Goal: Ask a question

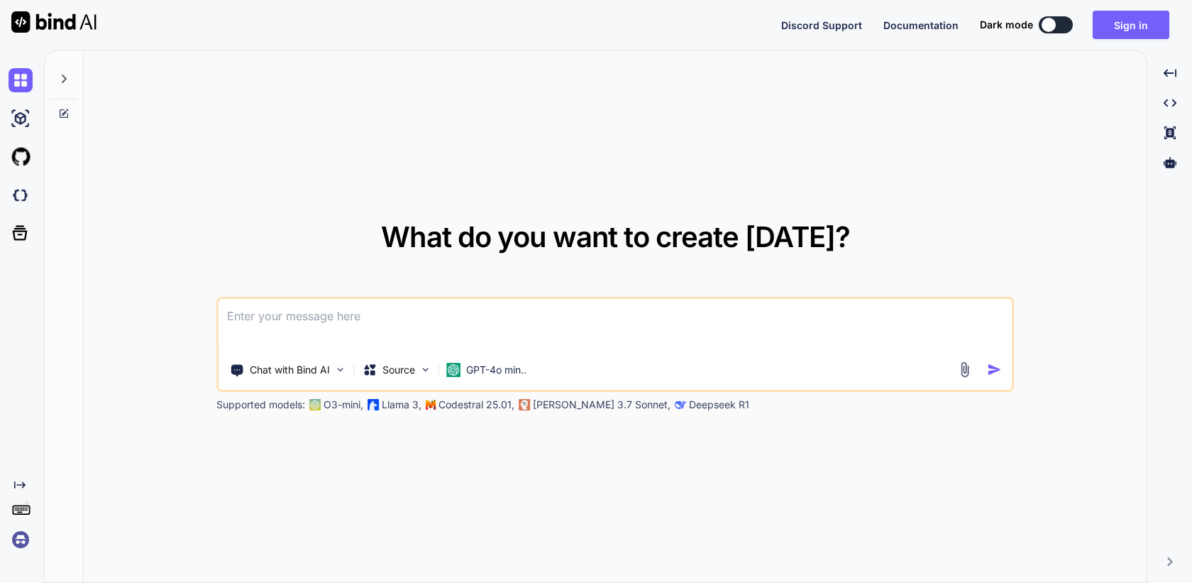
click at [16, 532] on img at bounding box center [21, 539] width 24 height 24
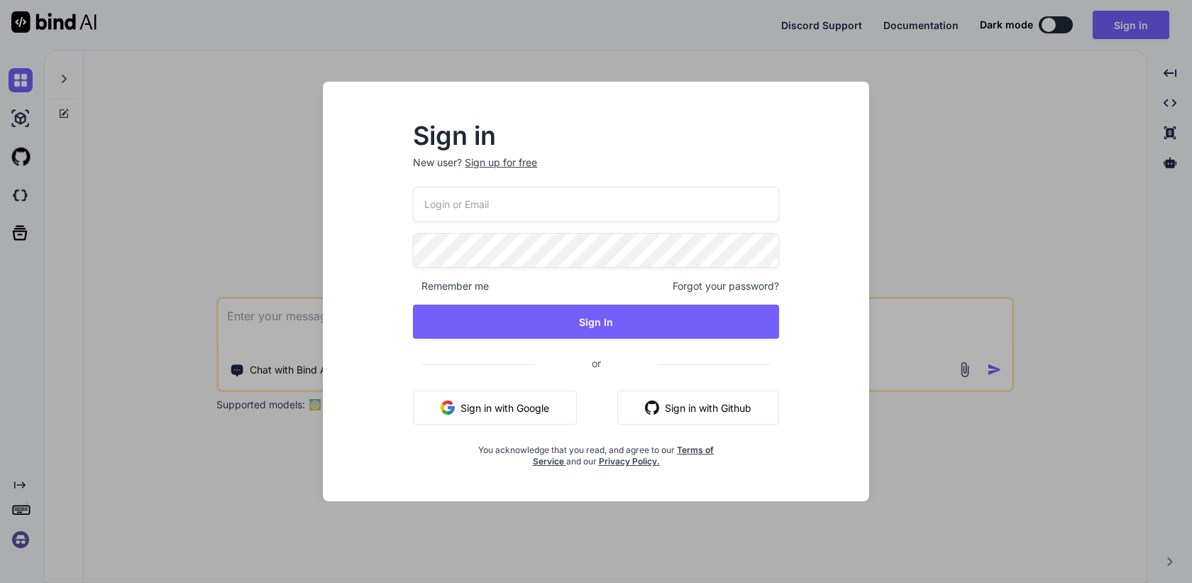
click at [444, 408] on img "button" at bounding box center [448, 407] width 14 height 14
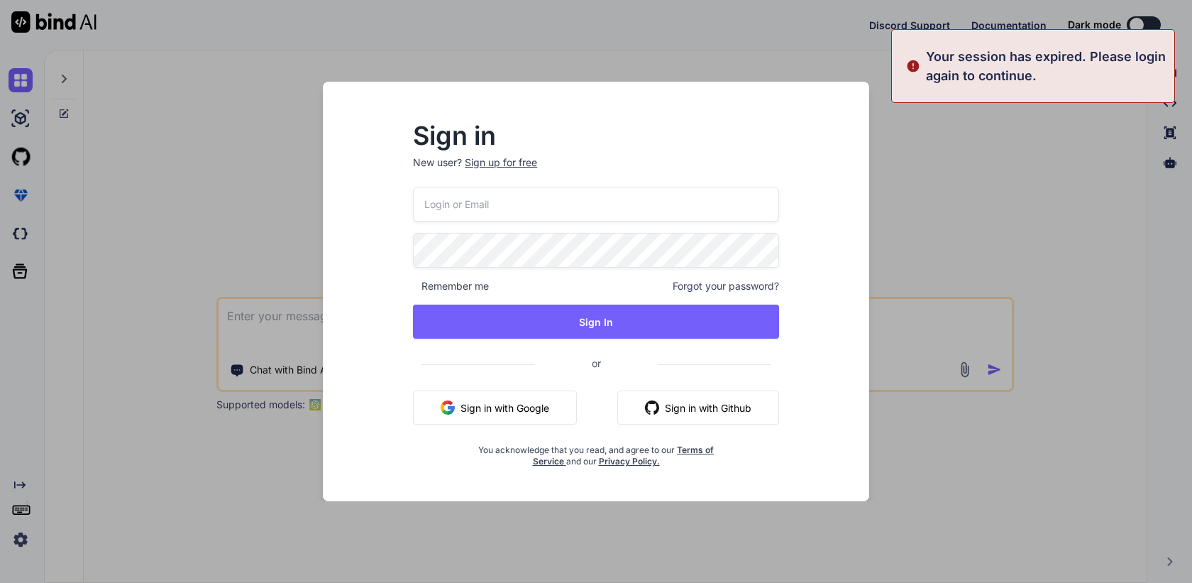
click at [192, 315] on div "Sign in New user? Sign up for free Remember me Forgot your password? Sign In or…" at bounding box center [596, 291] width 1192 height 583
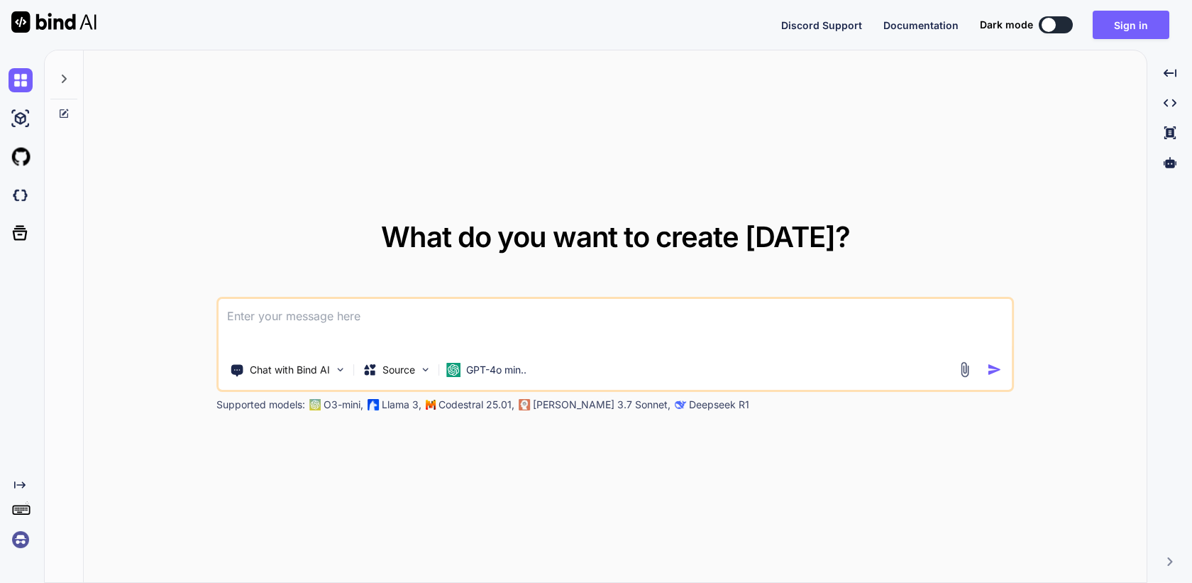
click at [16, 558] on div "Created with Pixso." at bounding box center [22, 316] width 44 height 533
click at [18, 542] on img at bounding box center [21, 539] width 24 height 24
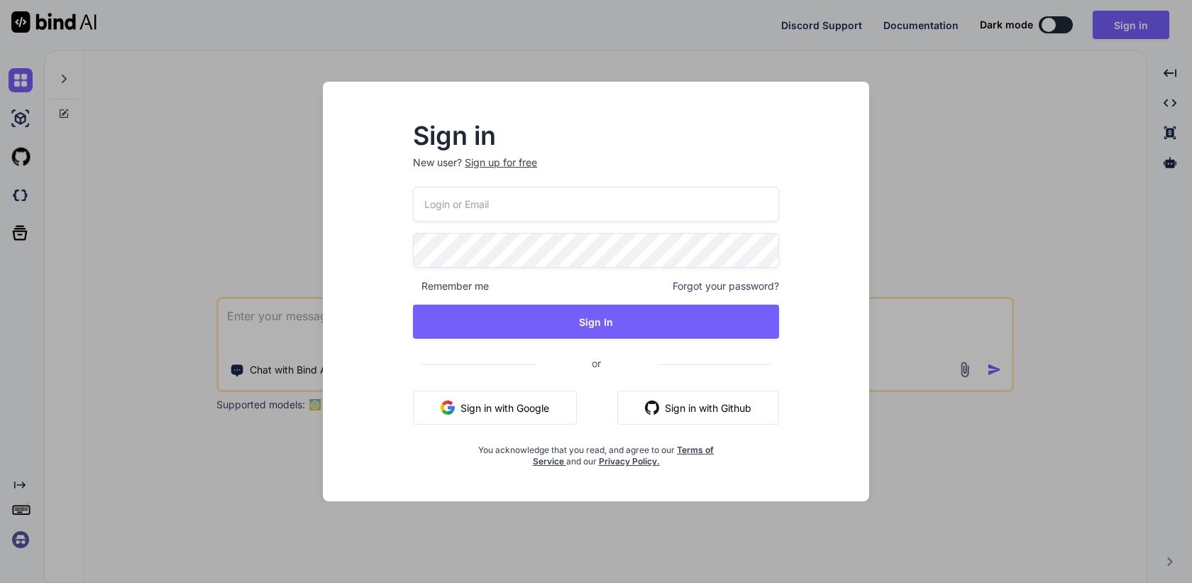
click at [521, 387] on div "Remember me Forgot your password? Sign In or Sign in with Google Sign in with G…" at bounding box center [596, 327] width 366 height 280
click at [503, 395] on button "Sign in with Google" at bounding box center [495, 407] width 164 height 34
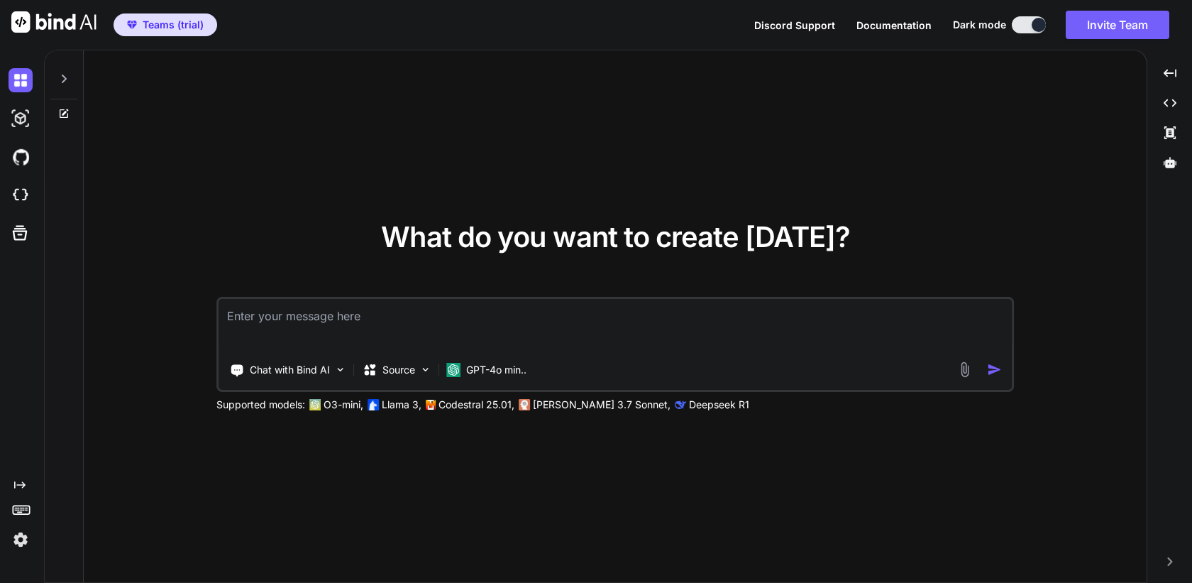
click at [25, 534] on img at bounding box center [21, 539] width 24 height 24
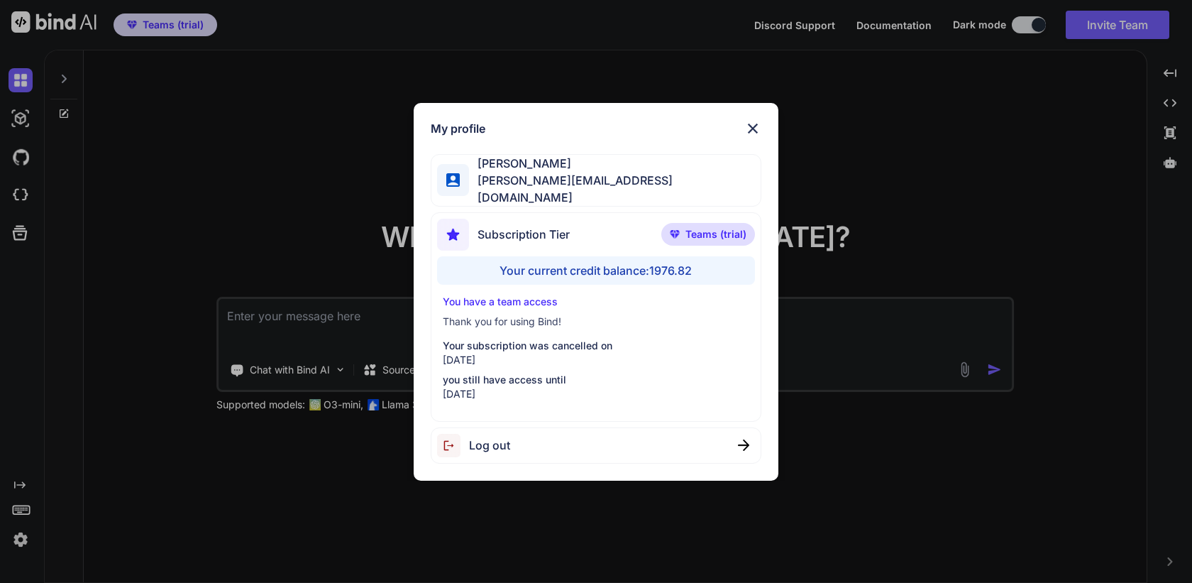
click at [156, 454] on div "My profile Sam P sam@getbind.co Subscription Tier Teams (trial) Your current cr…" at bounding box center [596, 291] width 1192 height 583
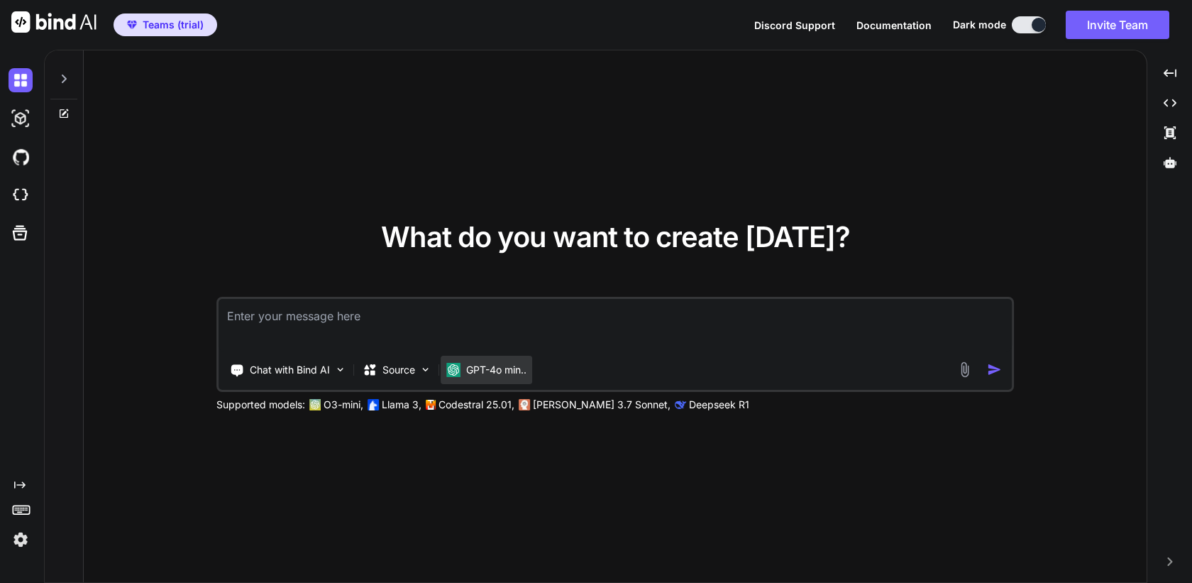
click at [463, 377] on div "GPT-4o min.." at bounding box center [487, 370] width 92 height 28
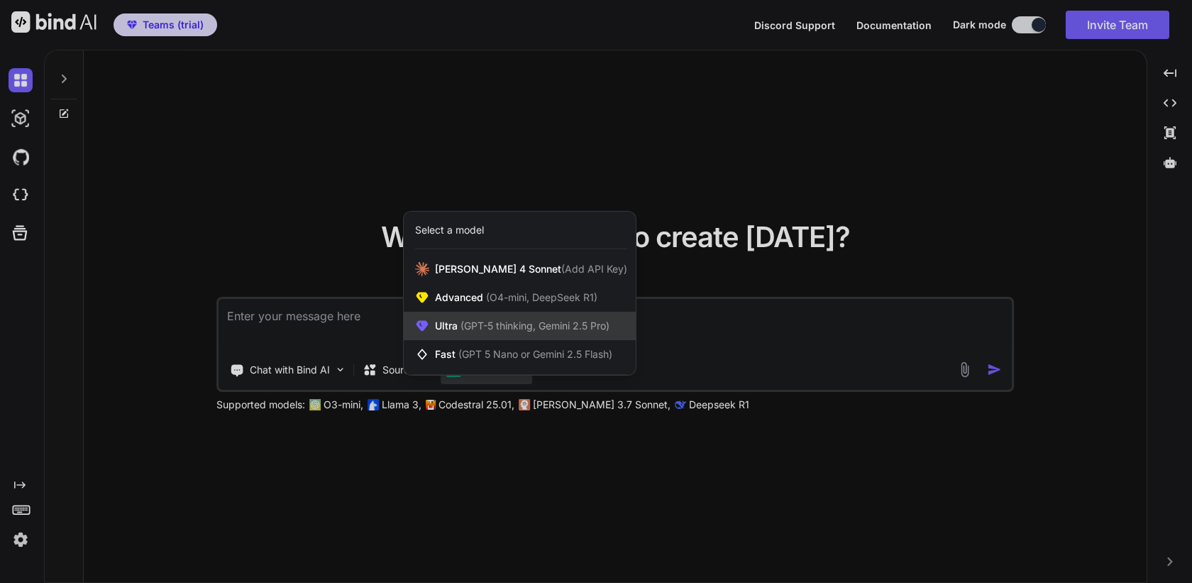
click at [600, 319] on span "(GPT-5 thinking, Gemini 2.5 Pro)" at bounding box center [534, 325] width 152 height 12
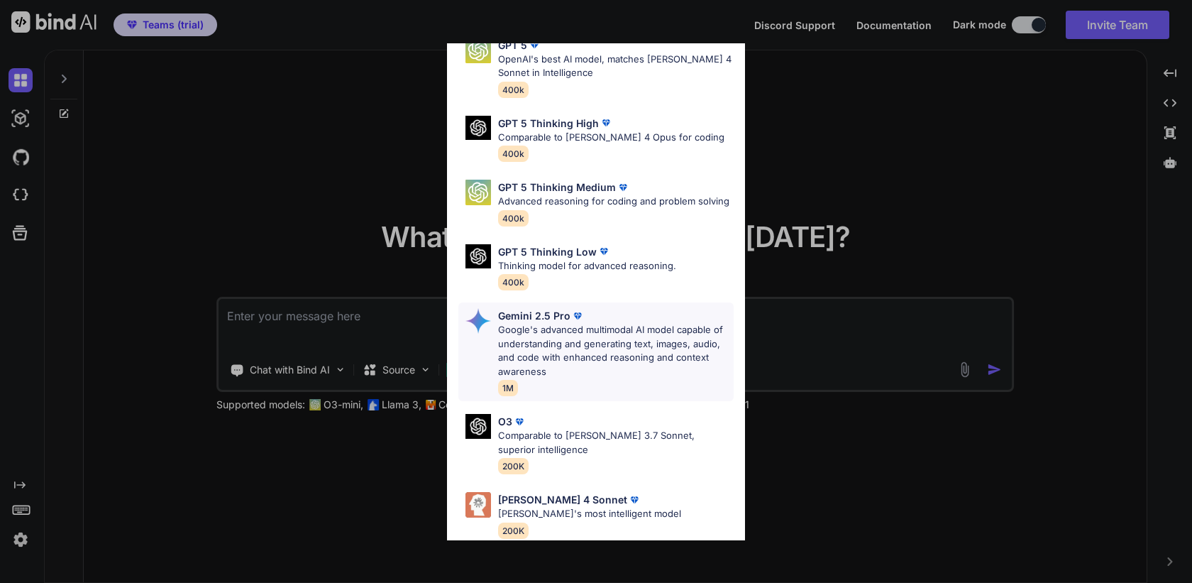
scroll to position [83, 0]
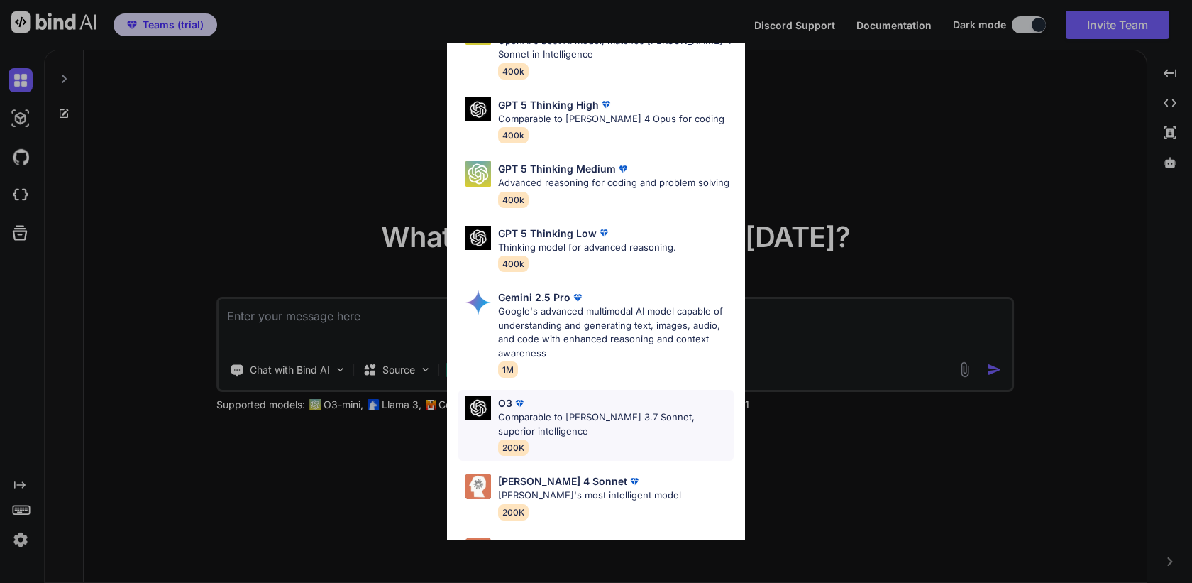
click at [590, 427] on p "Comparable to Claude 3.7 Sonnet, superior intelligence" at bounding box center [616, 424] width 236 height 28
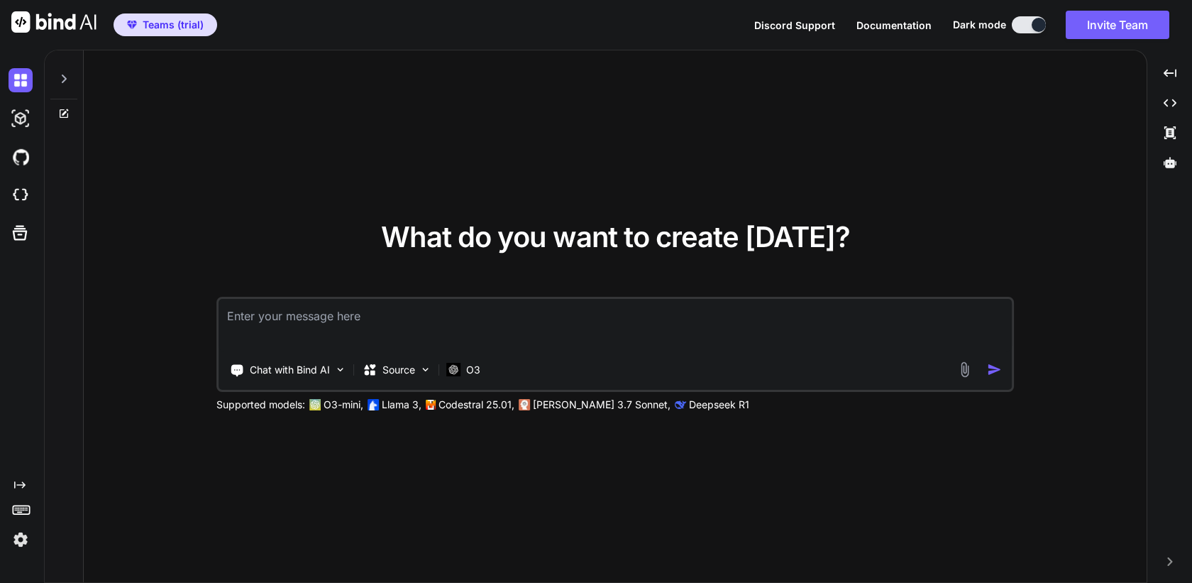
click at [510, 307] on textarea at bounding box center [616, 325] width 794 height 53
click at [472, 370] on p "O3" at bounding box center [473, 370] width 14 height 14
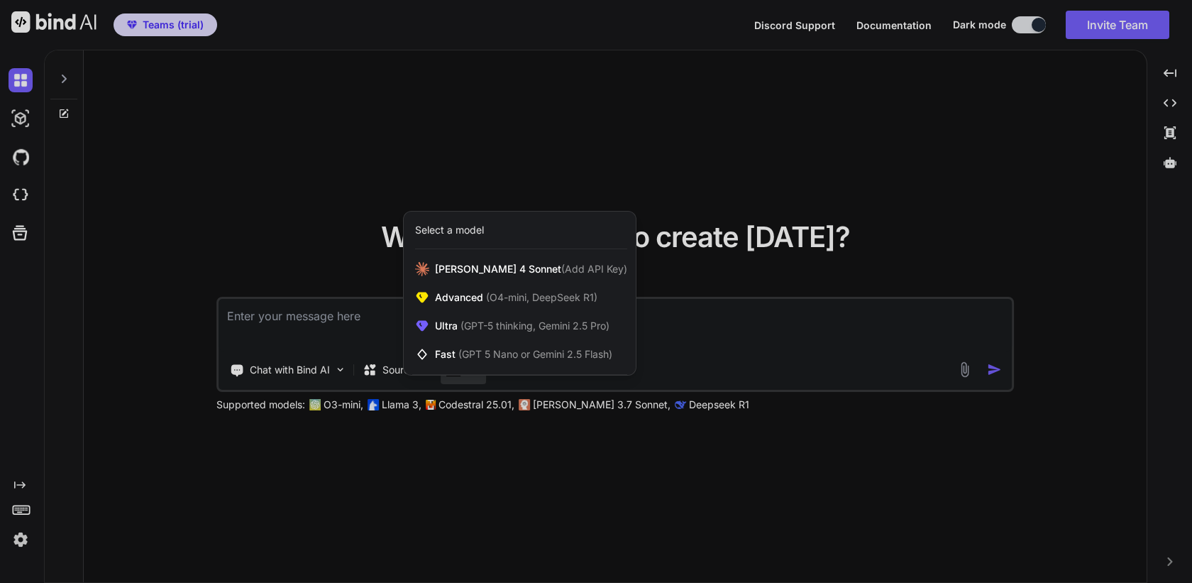
click at [704, 326] on div at bounding box center [596, 291] width 1192 height 583
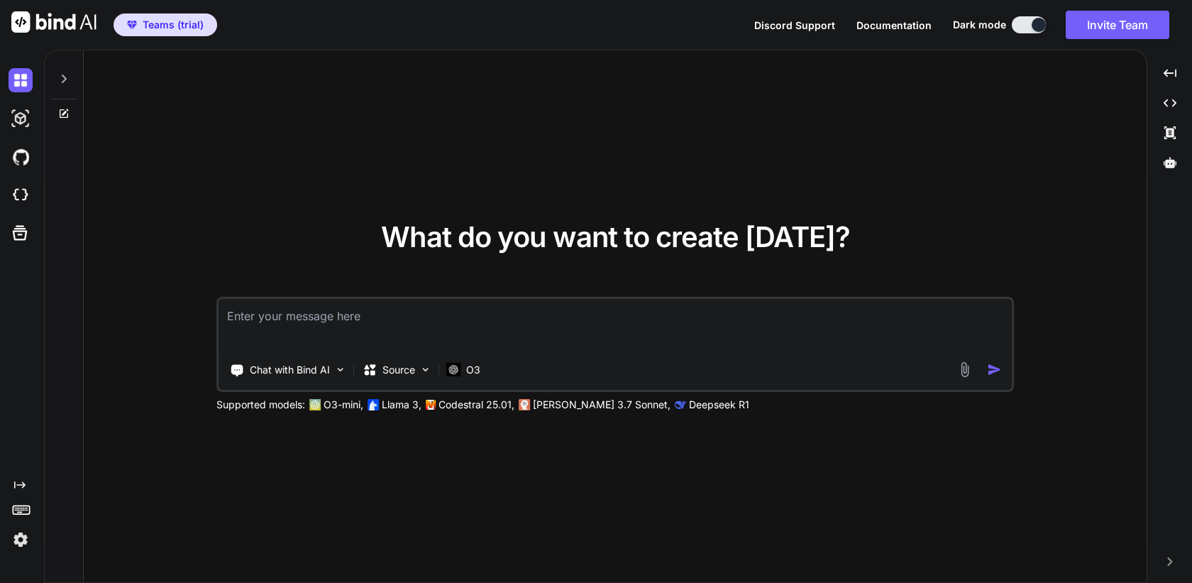
click at [704, 326] on textarea at bounding box center [616, 325] width 794 height 53
click at [366, 381] on div "Source" at bounding box center [397, 370] width 80 height 28
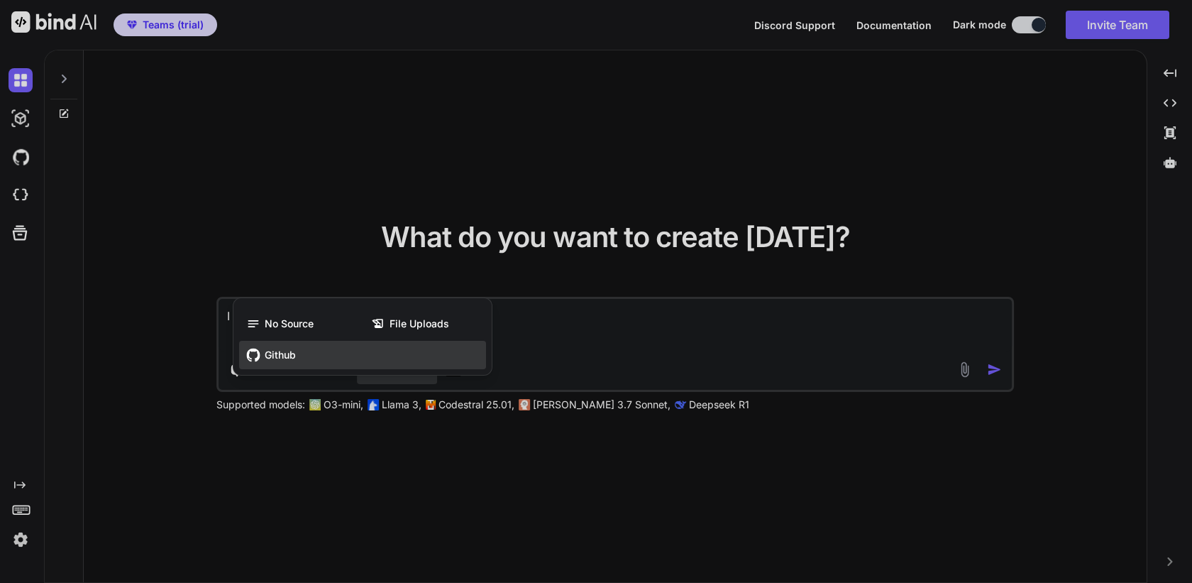
click at [305, 350] on div "Github" at bounding box center [362, 355] width 247 height 28
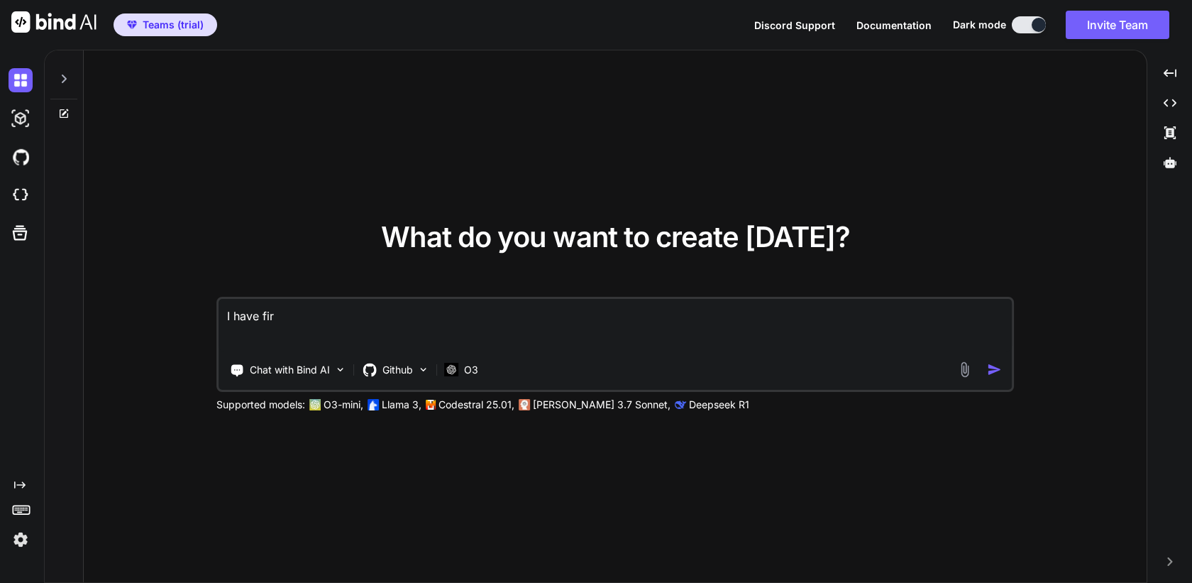
click at [476, 329] on textarea "I have fir" at bounding box center [616, 325] width 794 height 53
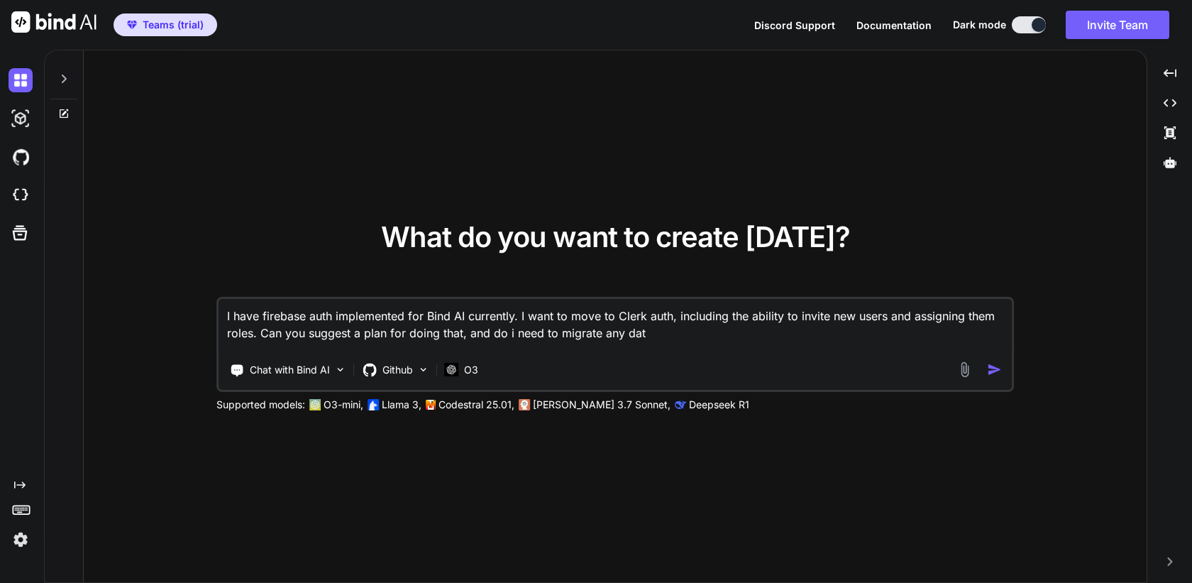
drag, startPoint x: 494, startPoint y: 334, endPoint x: 836, endPoint y: 351, distance: 342.6
click at [836, 352] on div "I have firebase auth implemented for Bind AI currently. I want to move to Clerk…" at bounding box center [615, 344] width 798 height 95
type textarea "I have firebase auth implemented for Bind AI currently. I want to move to Clerk…"
click at [476, 371] on p "O3" at bounding box center [471, 370] width 14 height 14
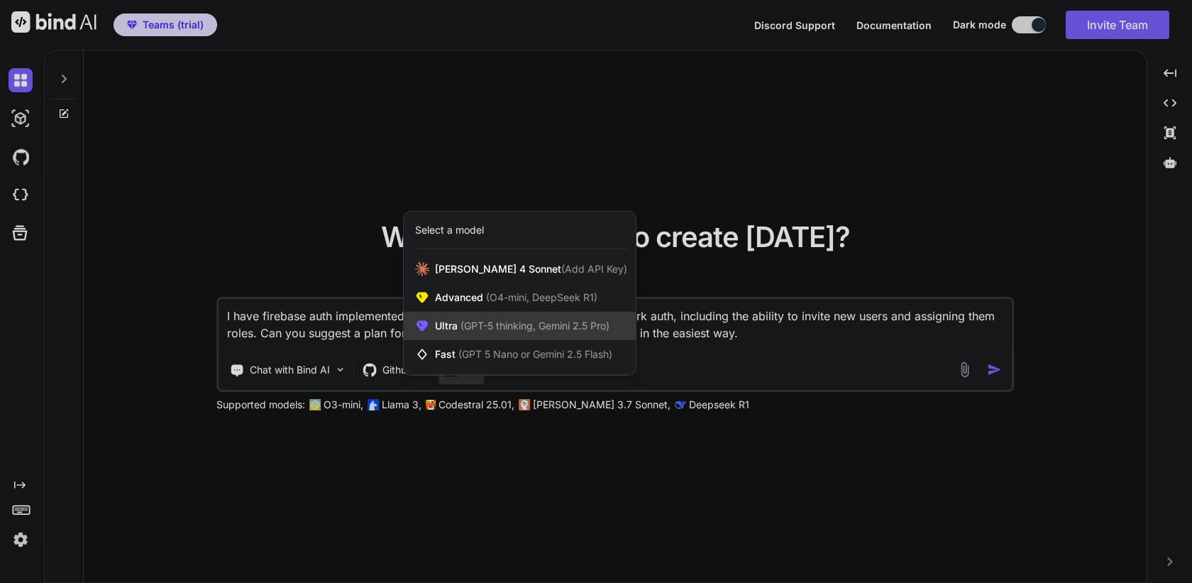
click at [538, 324] on span "(GPT-5 thinking, Gemini 2.5 Pro)" at bounding box center [534, 325] width 152 height 12
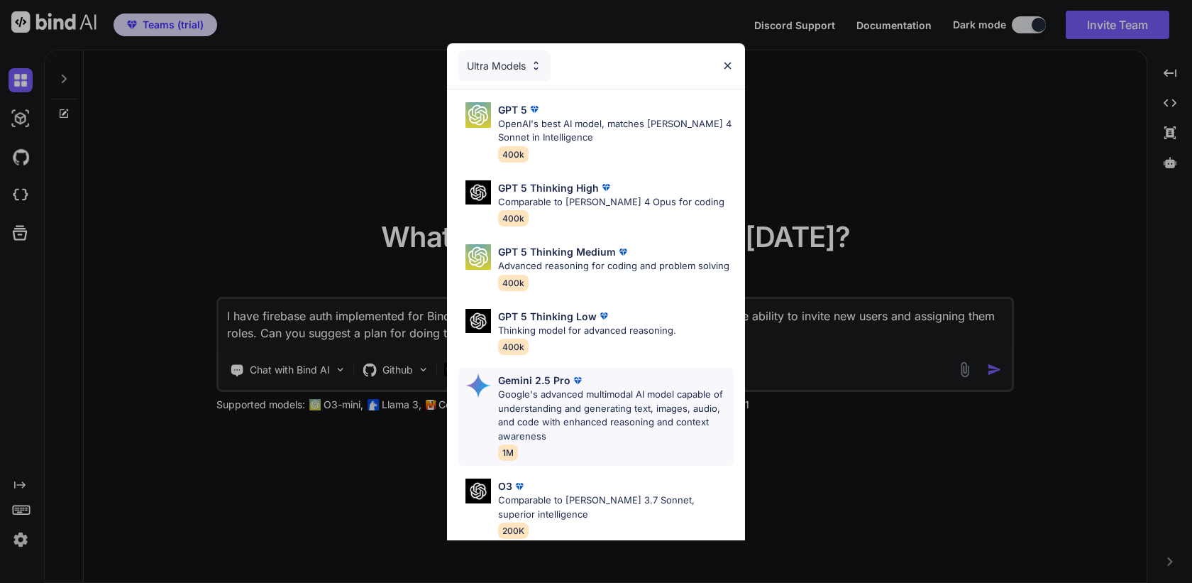
scroll to position [132, 0]
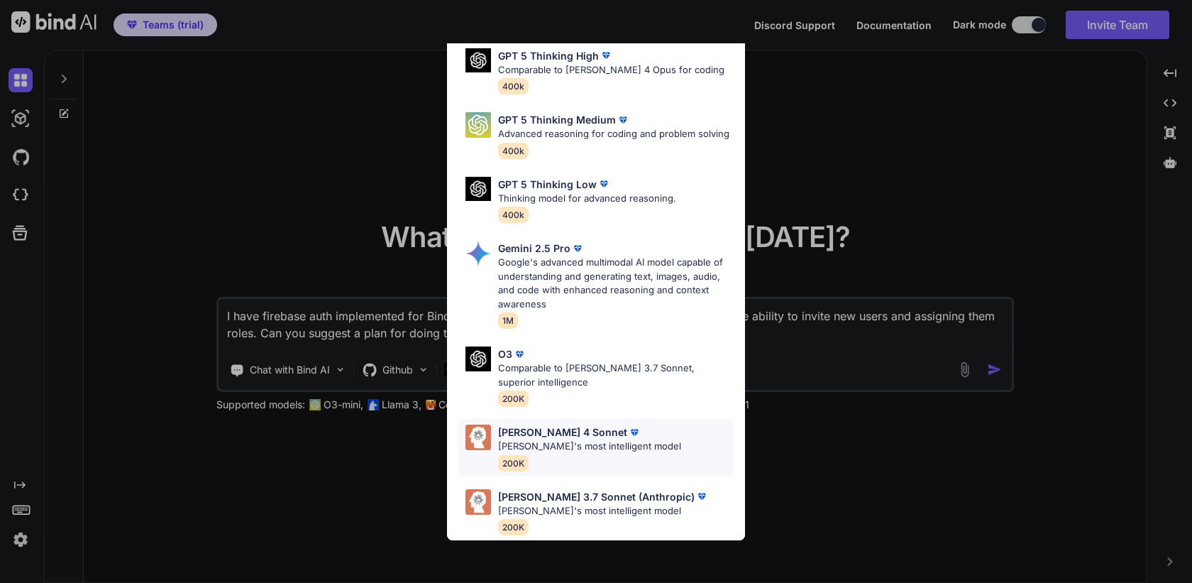
click at [559, 452] on p "Claude's most intelligent model" at bounding box center [589, 446] width 183 height 14
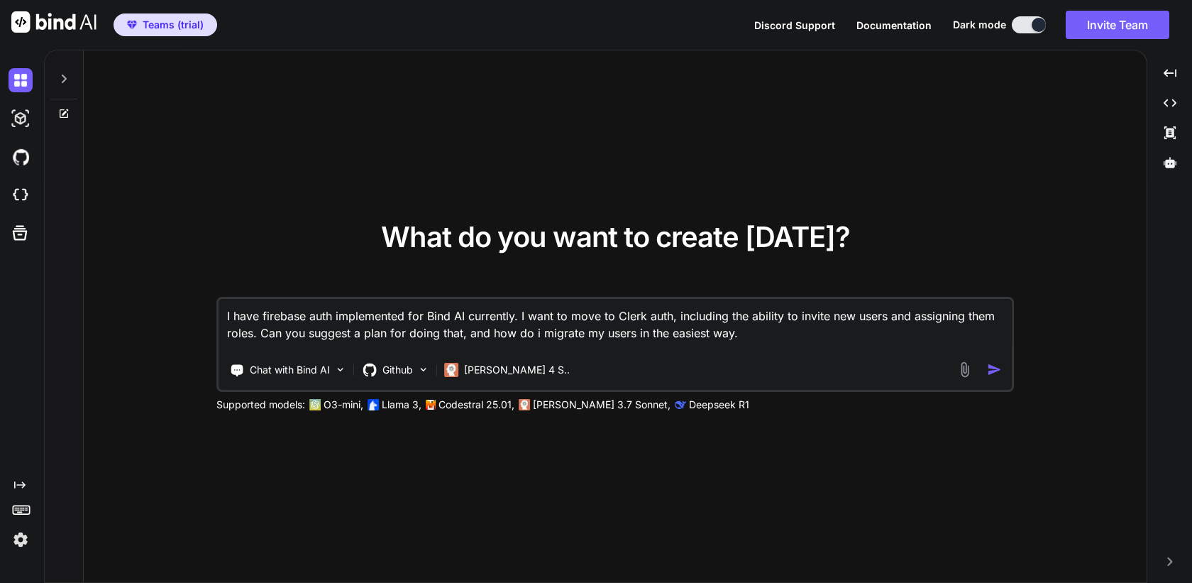
click at [997, 368] on img "button" at bounding box center [994, 369] width 15 height 15
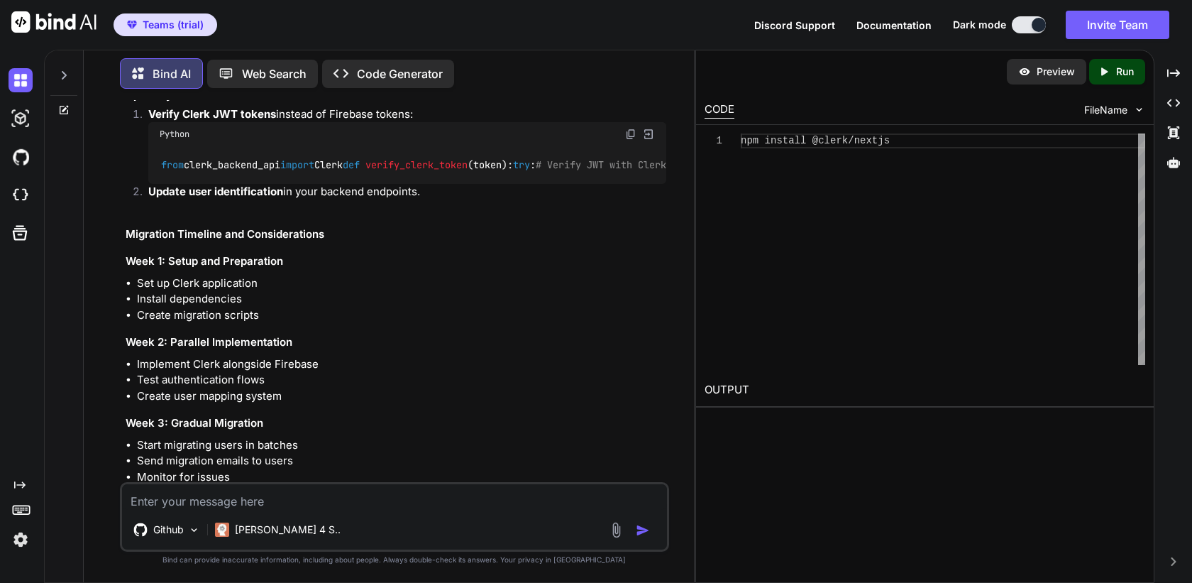
scroll to position [1486, 0]
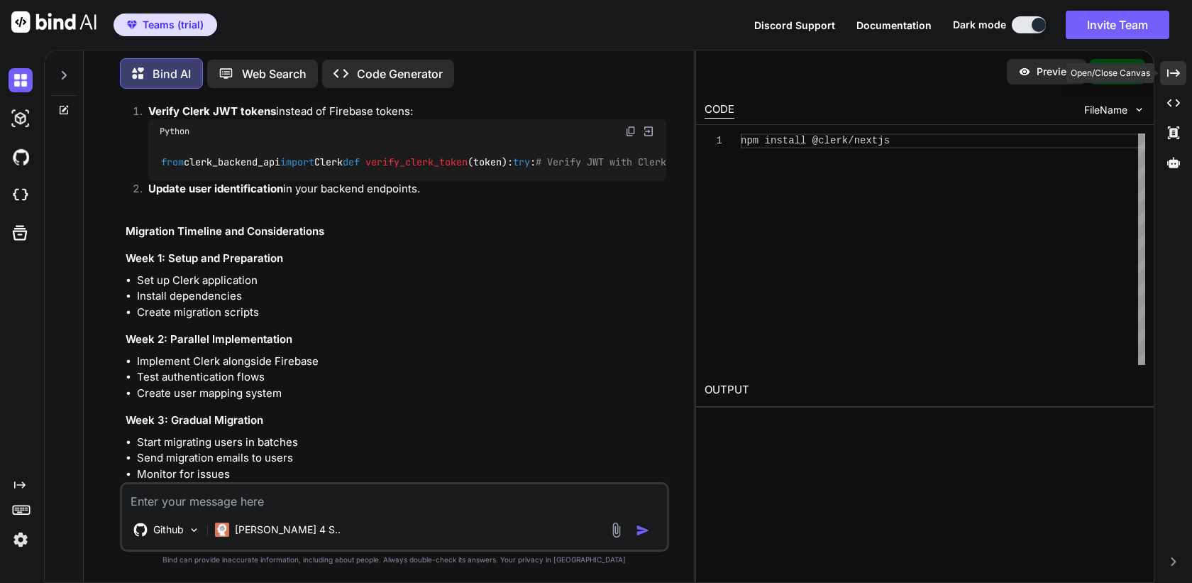
click at [1168, 73] on icon "Created with Pixso." at bounding box center [1174, 73] width 13 height 13
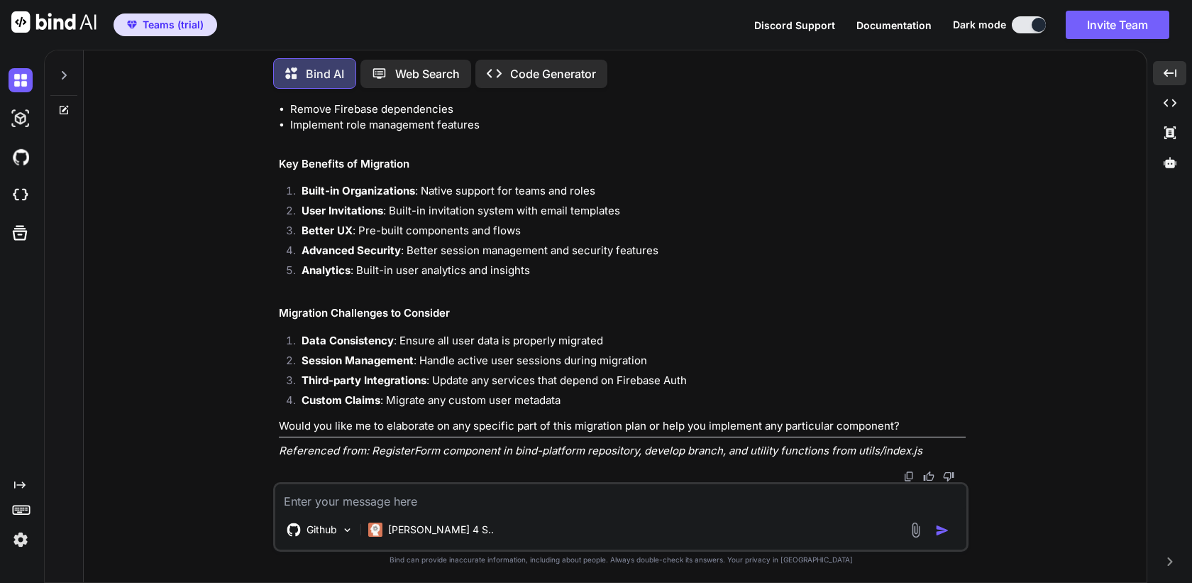
scroll to position [2783, 0]
click at [488, 503] on textarea at bounding box center [620, 497] width 691 height 26
click at [64, 100] on div at bounding box center [64, 81] width 38 height 69
click at [63, 106] on icon at bounding box center [65, 108] width 6 height 6
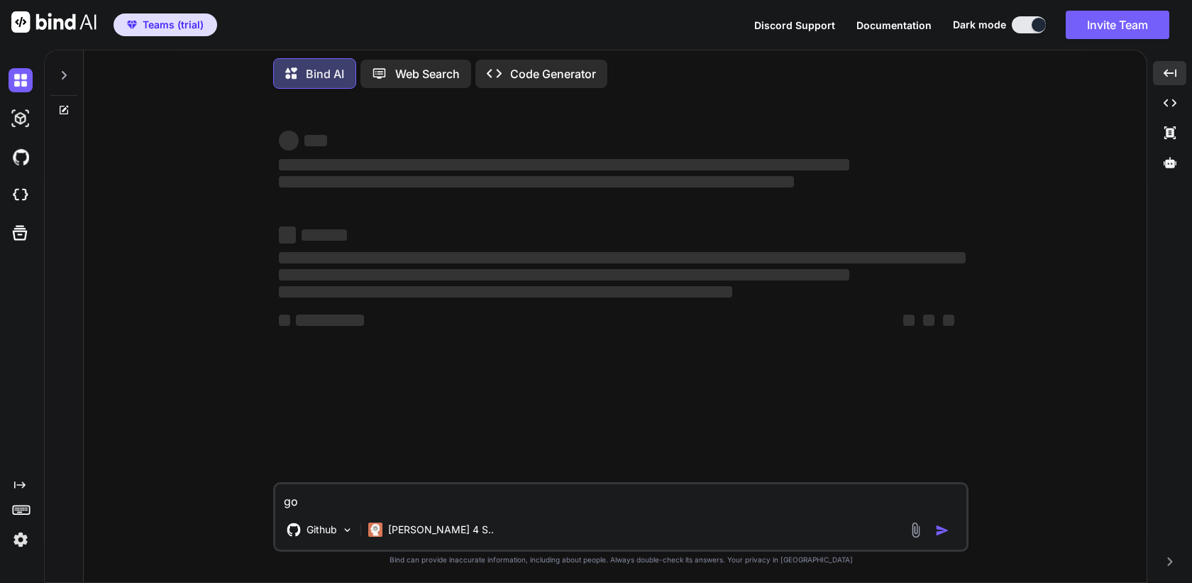
click at [378, 503] on textarea "go" at bounding box center [620, 497] width 691 height 26
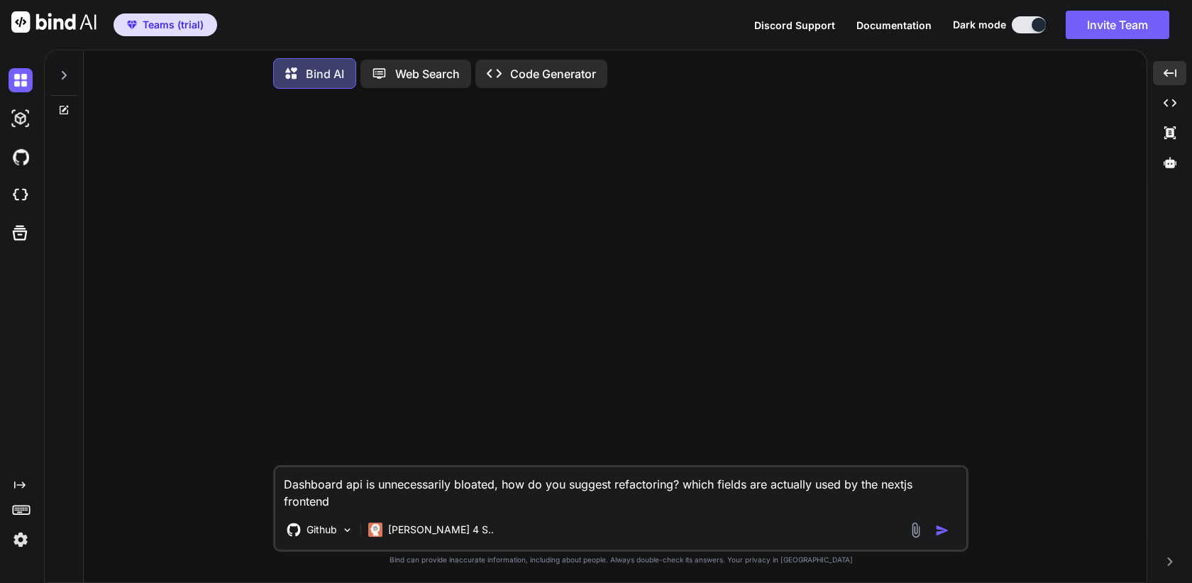
type textarea "Dashboard api is unnecessarily bloated, how do you suggest refactoring? which f…"
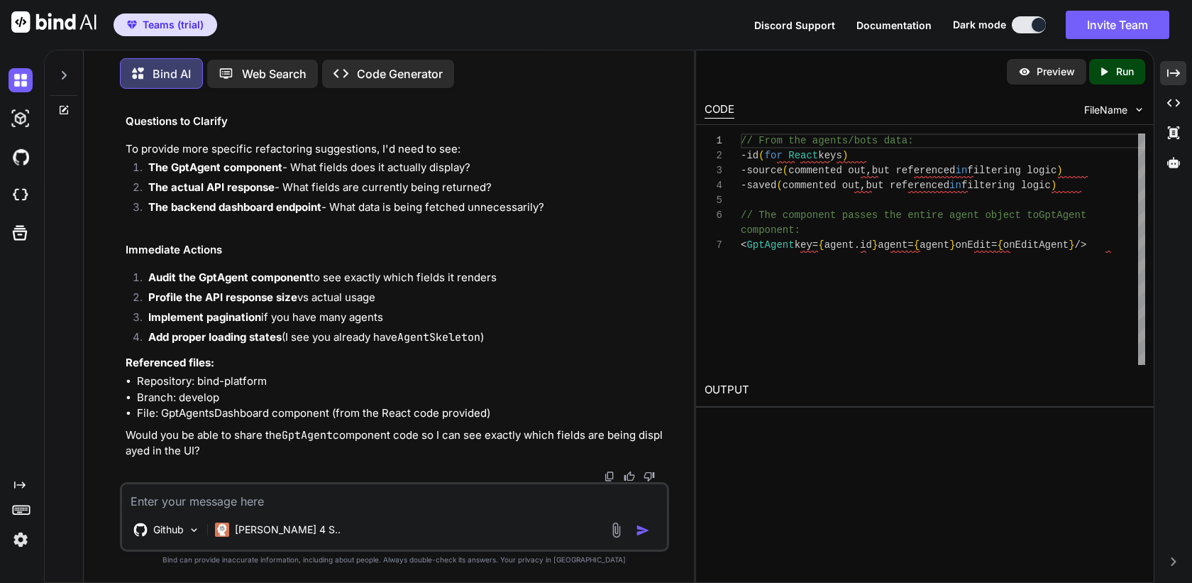
scroll to position [1038, 0]
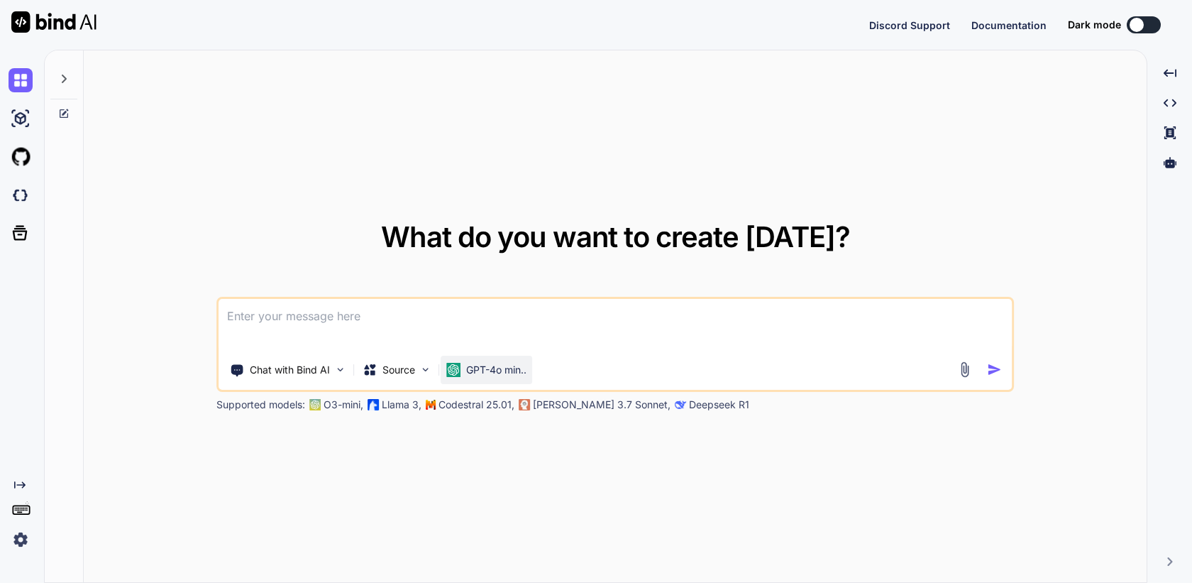
click at [502, 368] on p "GPT-4o min.." at bounding box center [496, 370] width 60 height 14
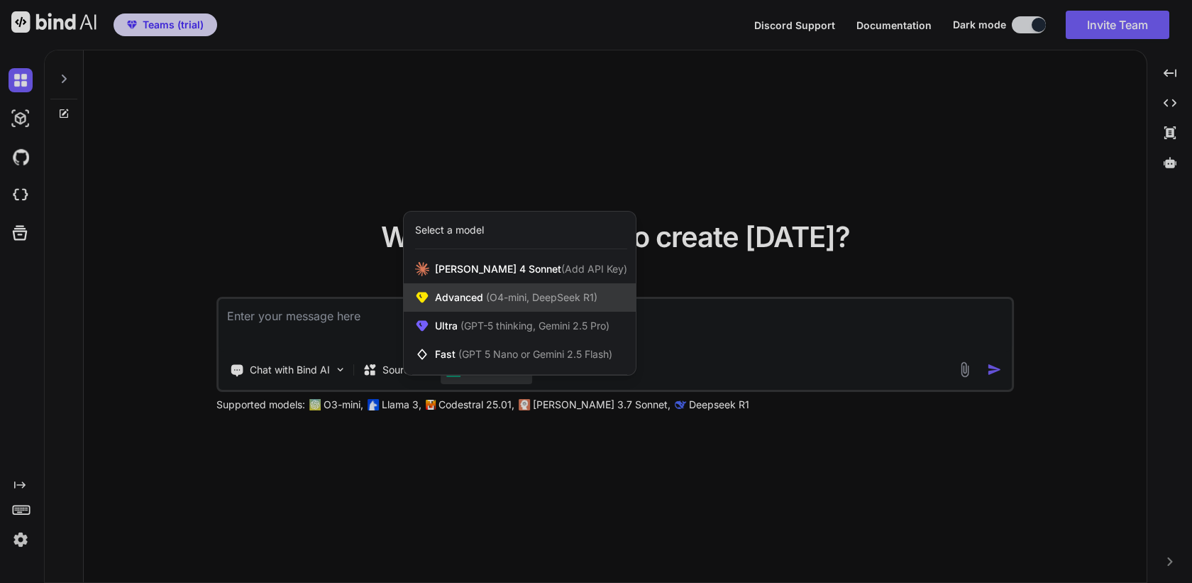
click at [548, 299] on span "(O4-mini, DeepSeek R1)" at bounding box center [540, 297] width 114 height 12
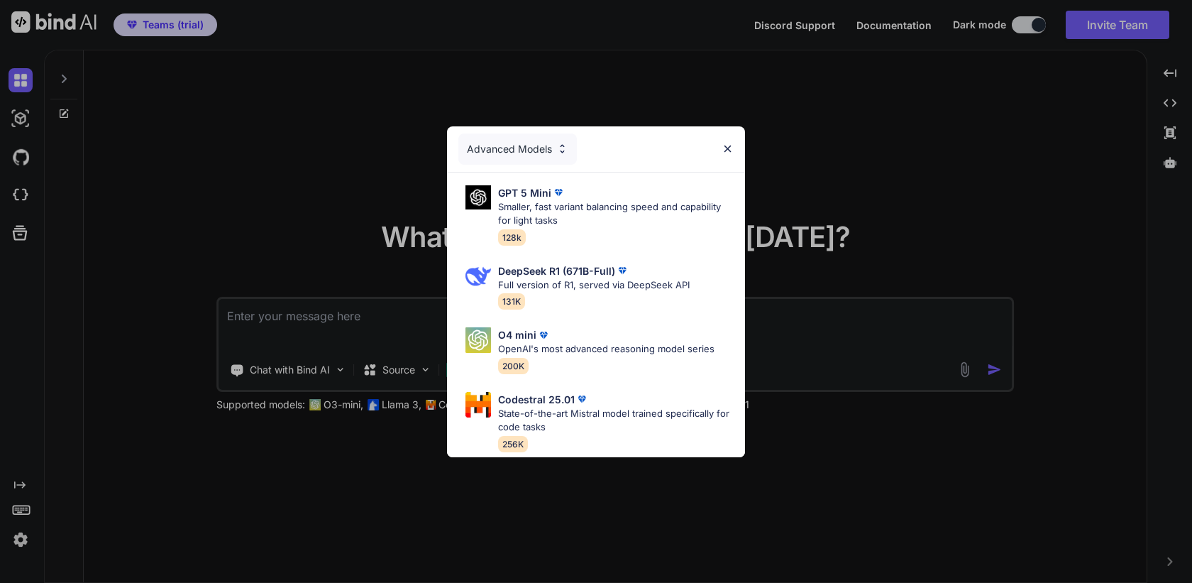
click at [546, 144] on div "Advanced Models" at bounding box center [518, 148] width 119 height 31
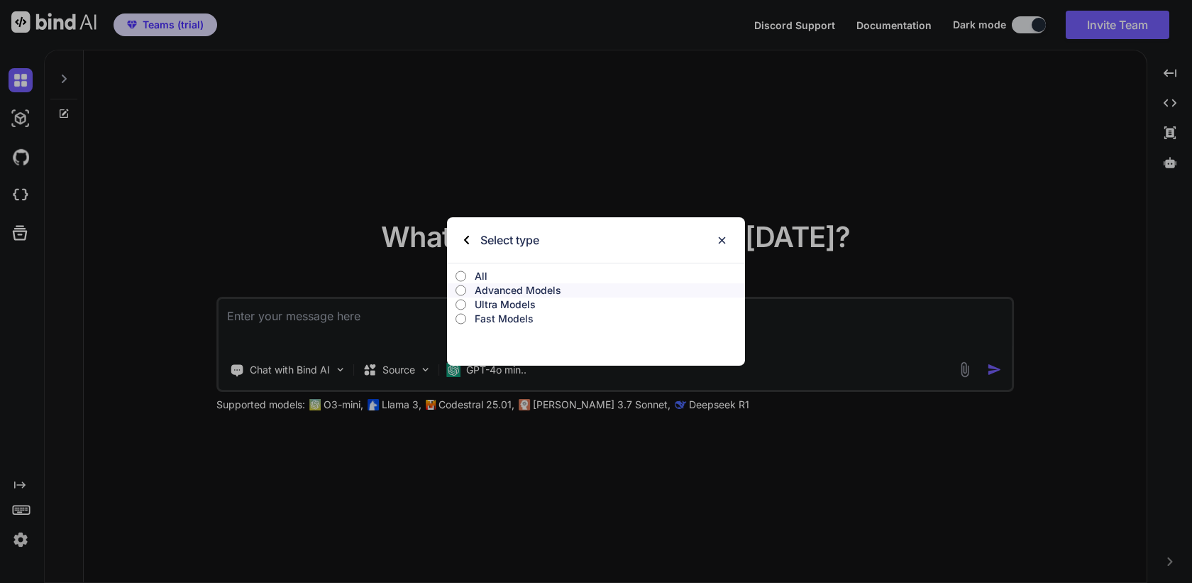
click at [525, 304] on p "Ultra Models" at bounding box center [610, 304] width 270 height 14
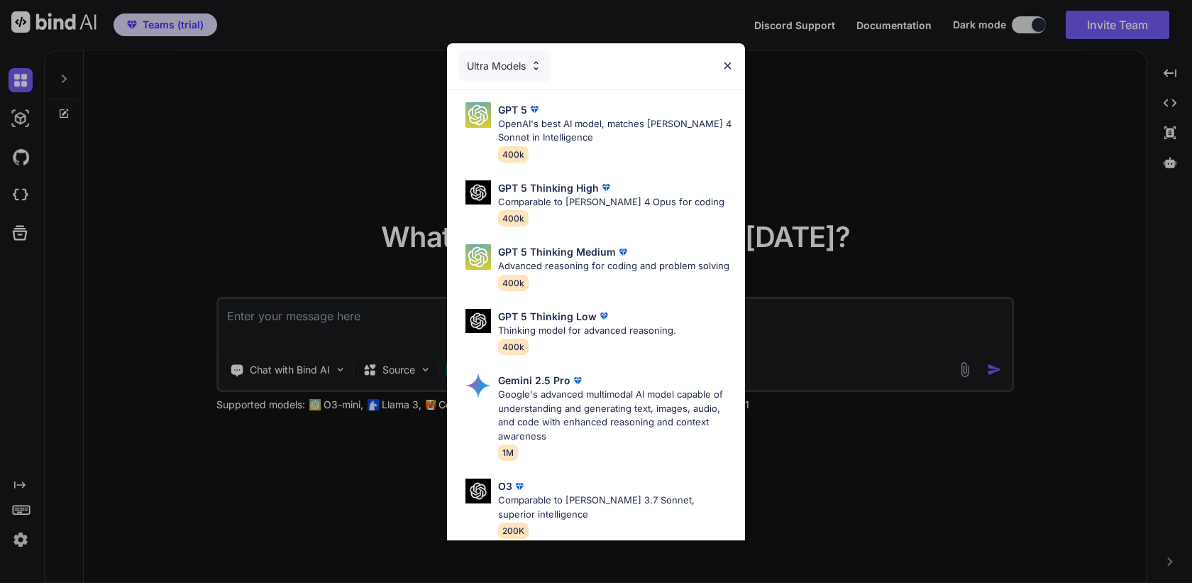
click at [507, 57] on div "Ultra Models" at bounding box center [505, 65] width 92 height 31
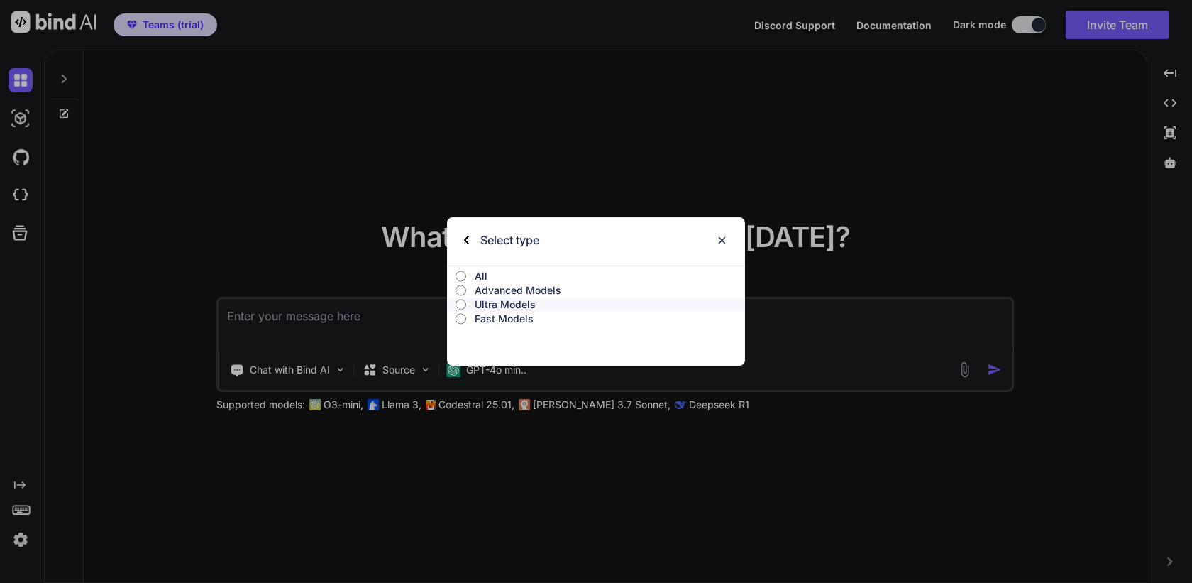
click at [491, 319] on p "Fast Models" at bounding box center [610, 319] width 270 height 14
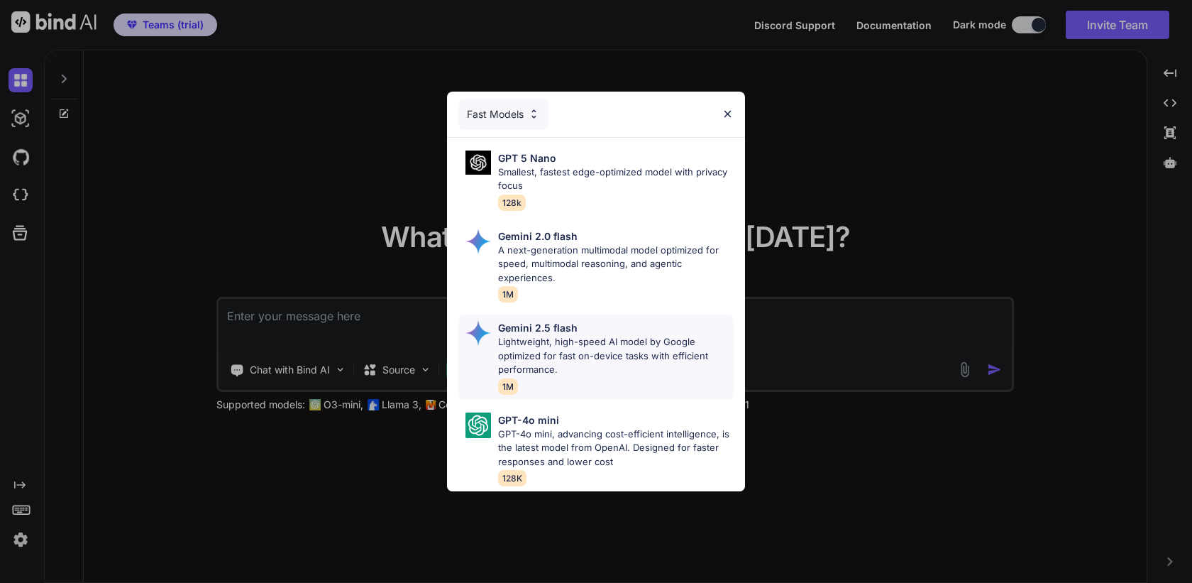
click at [576, 344] on p "Lightweight, high-speed AI model by Google optimized for fast on-device tasks w…" at bounding box center [616, 356] width 236 height 42
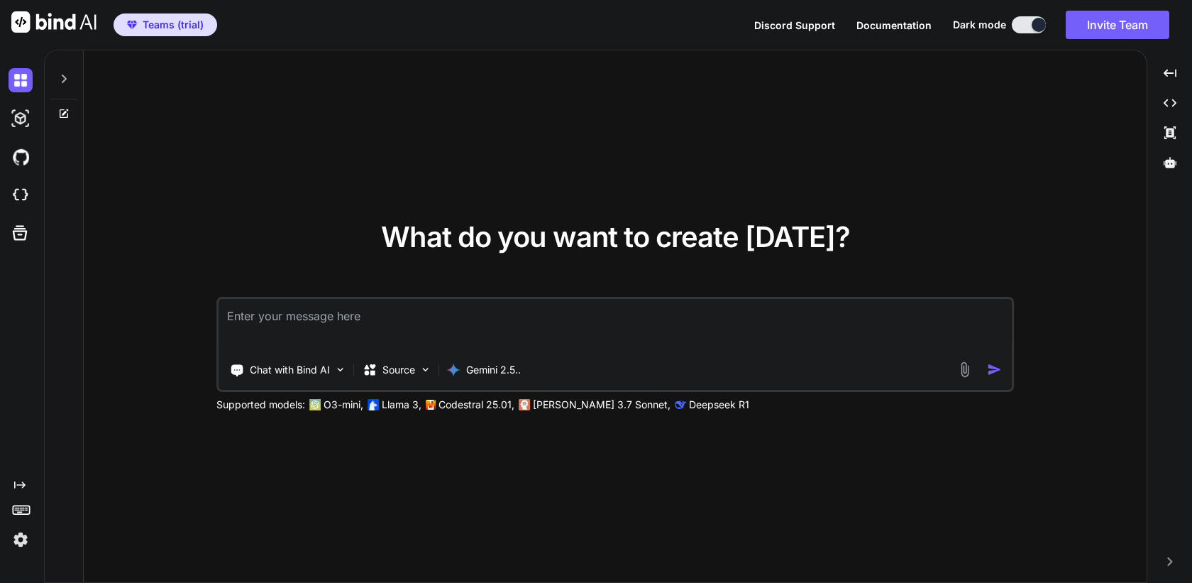
click at [969, 368] on img at bounding box center [965, 369] width 16 height 16
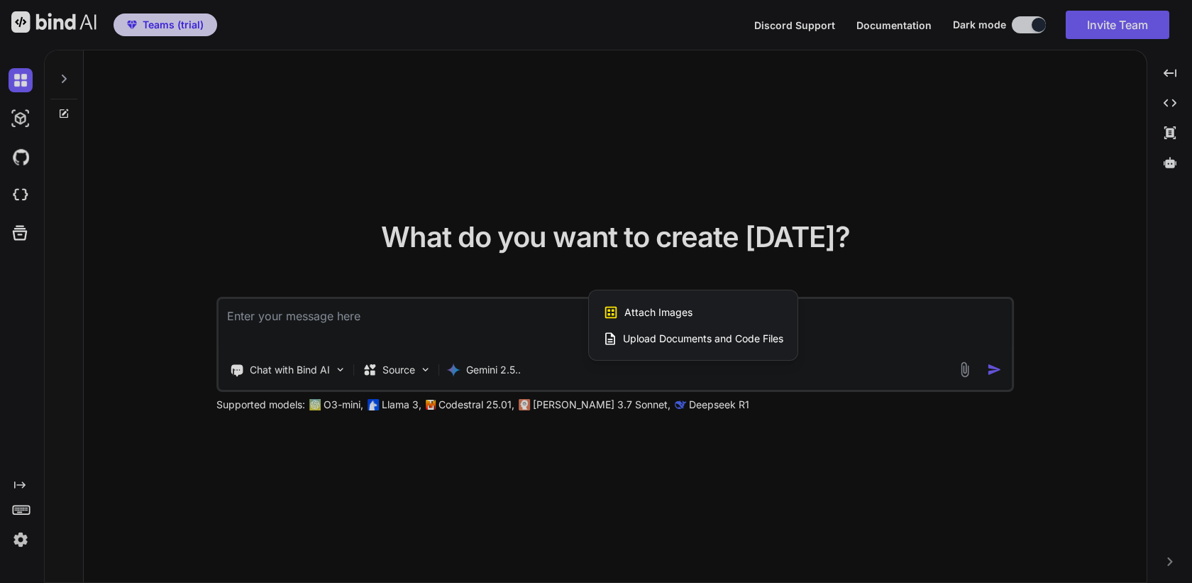
click at [679, 307] on span "Attach Images" at bounding box center [659, 312] width 68 height 14
type textarea "x"
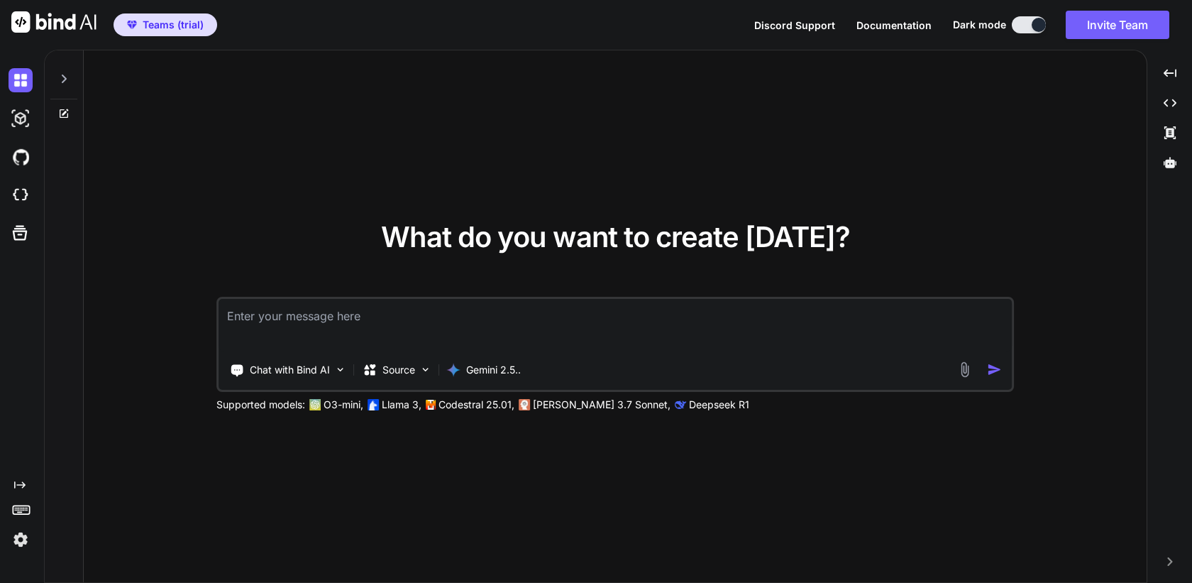
type input "C:\fakepath\Screenshot [DATE] 5.31.41 PM.png"
type textarea "x"
click at [964, 366] on img at bounding box center [965, 369] width 16 height 16
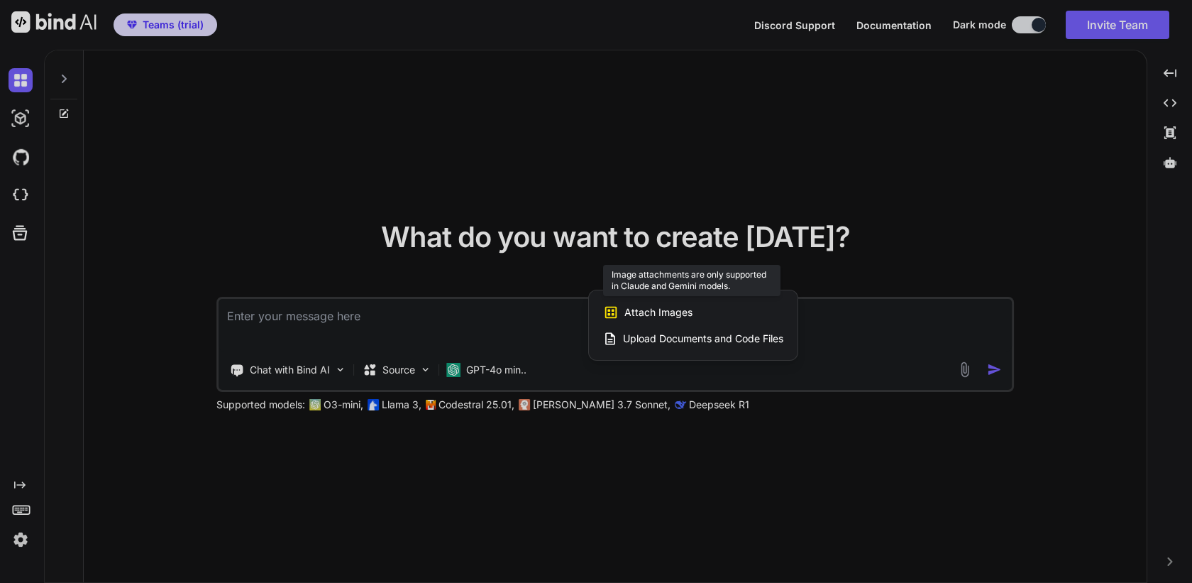
click at [659, 316] on span "Attach Images" at bounding box center [659, 312] width 68 height 14
click at [774, 365] on div at bounding box center [596, 291] width 1192 height 583
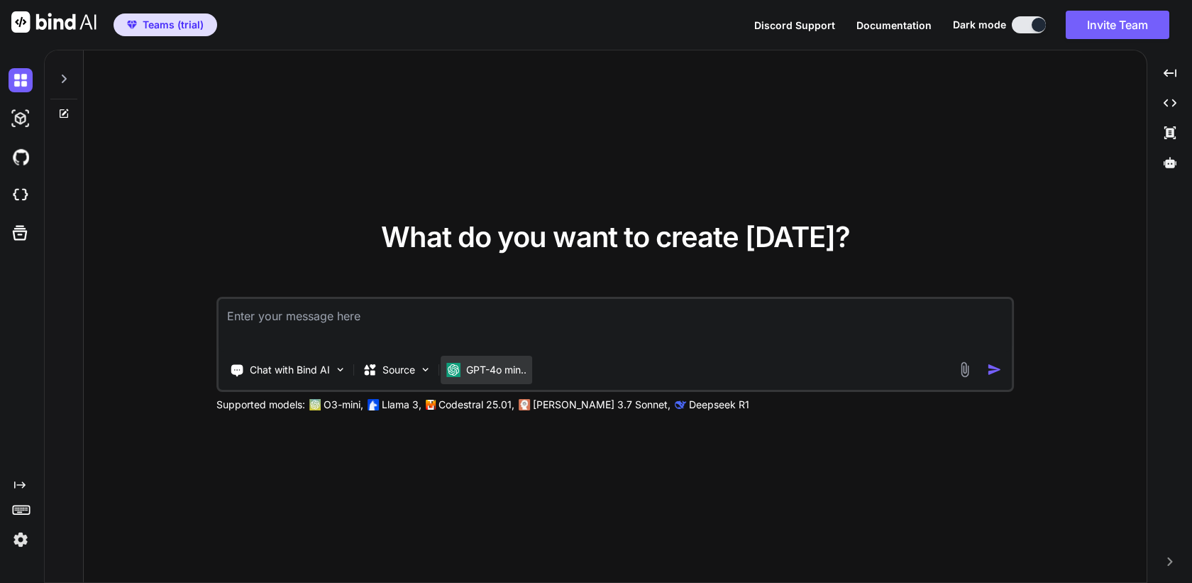
click at [473, 365] on p "GPT-4o min.." at bounding box center [496, 370] width 60 height 14
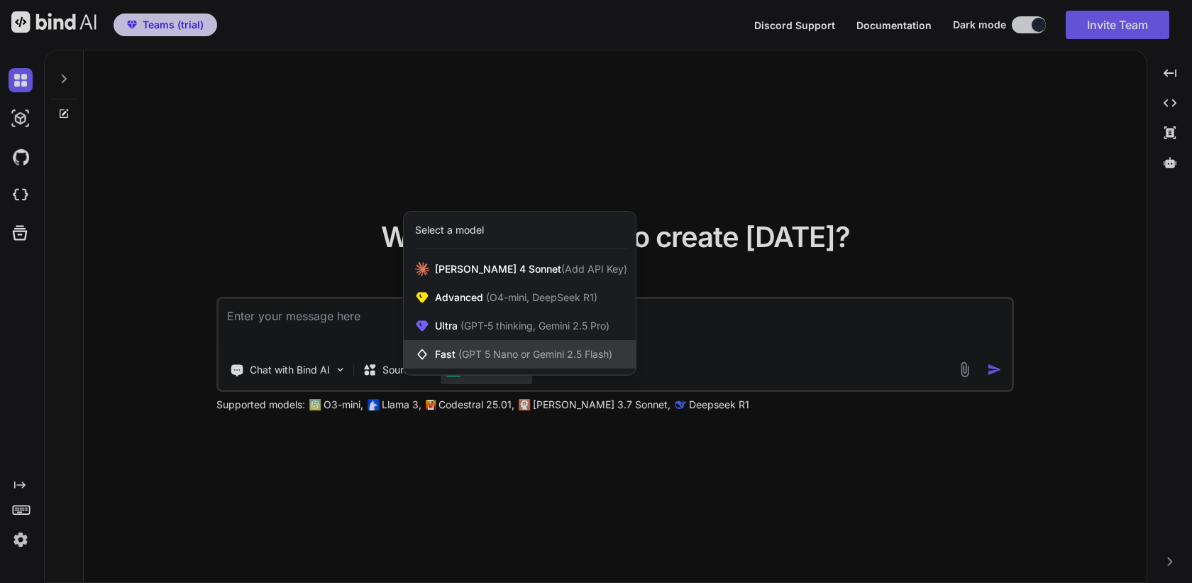
click at [534, 350] on span "(GPT 5 Nano or Gemini 2.5 Flash)" at bounding box center [536, 354] width 154 height 12
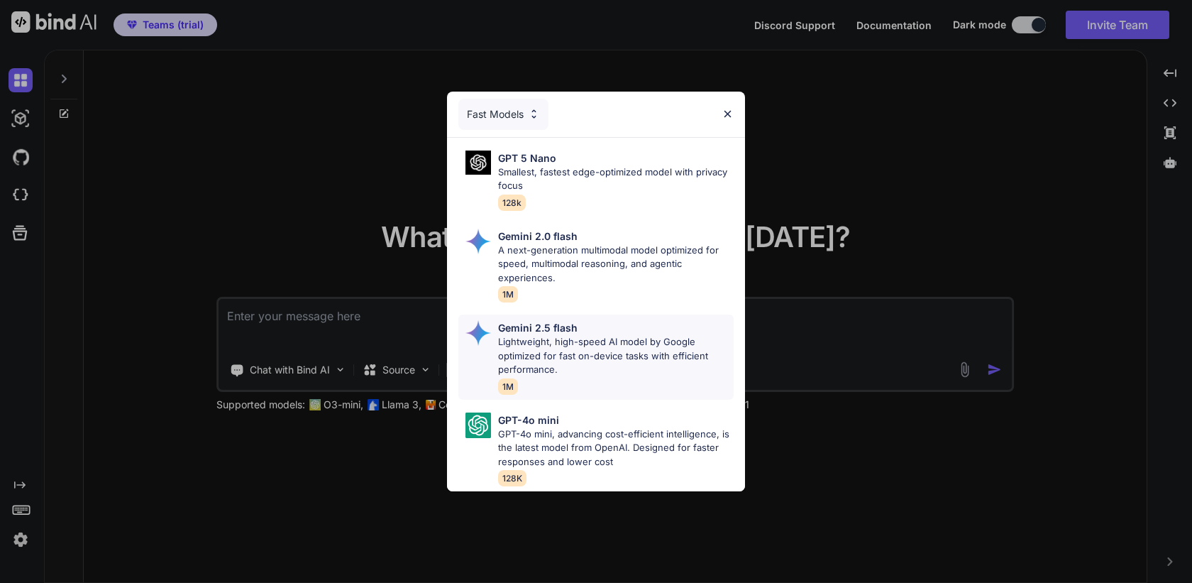
click at [577, 355] on p "Lightweight, high-speed AI model by Google optimized for fast on-device tasks w…" at bounding box center [616, 356] width 236 height 42
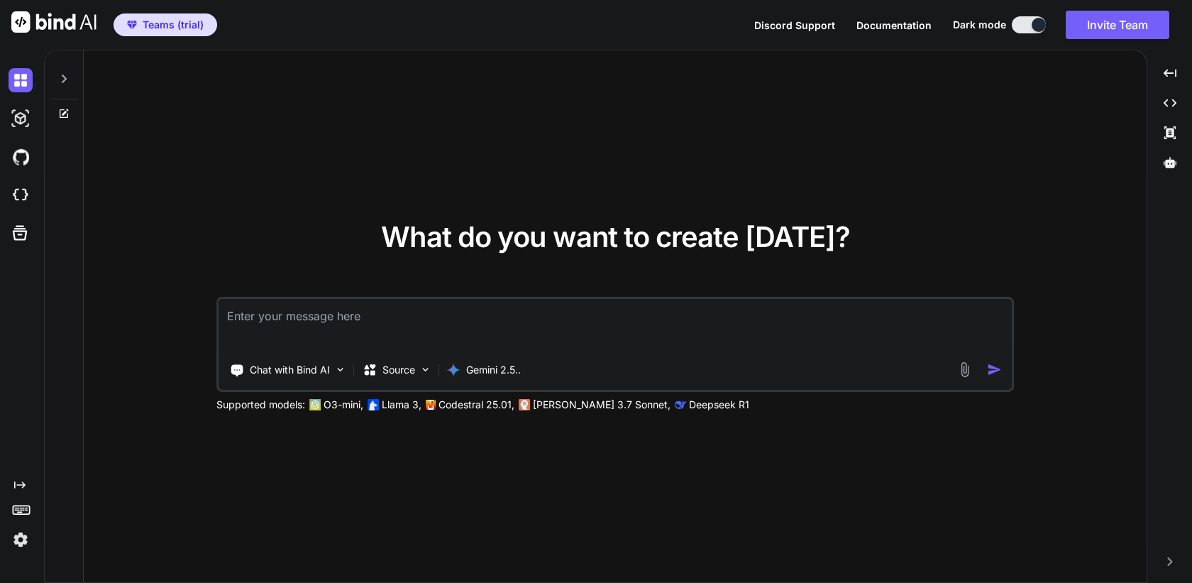
click at [964, 372] on img at bounding box center [965, 369] width 16 height 16
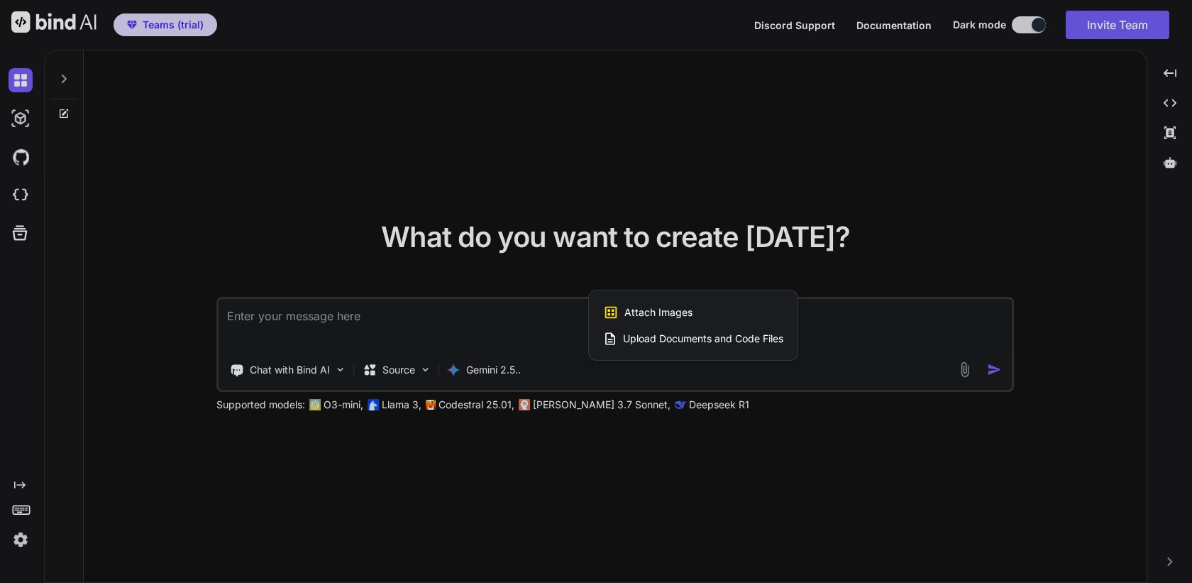
click at [650, 309] on span "Attach Images" at bounding box center [659, 312] width 68 height 14
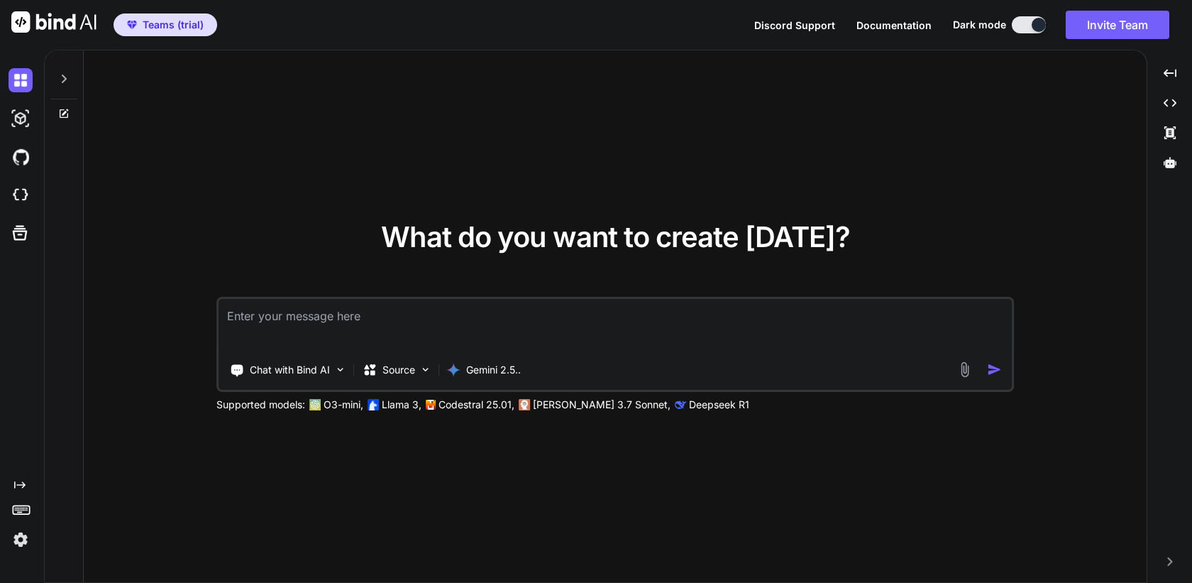
type input "C:\fakepath\Screenshot [DATE] 5.31.41 PM.png"
click at [962, 368] on img at bounding box center [965, 369] width 16 height 16
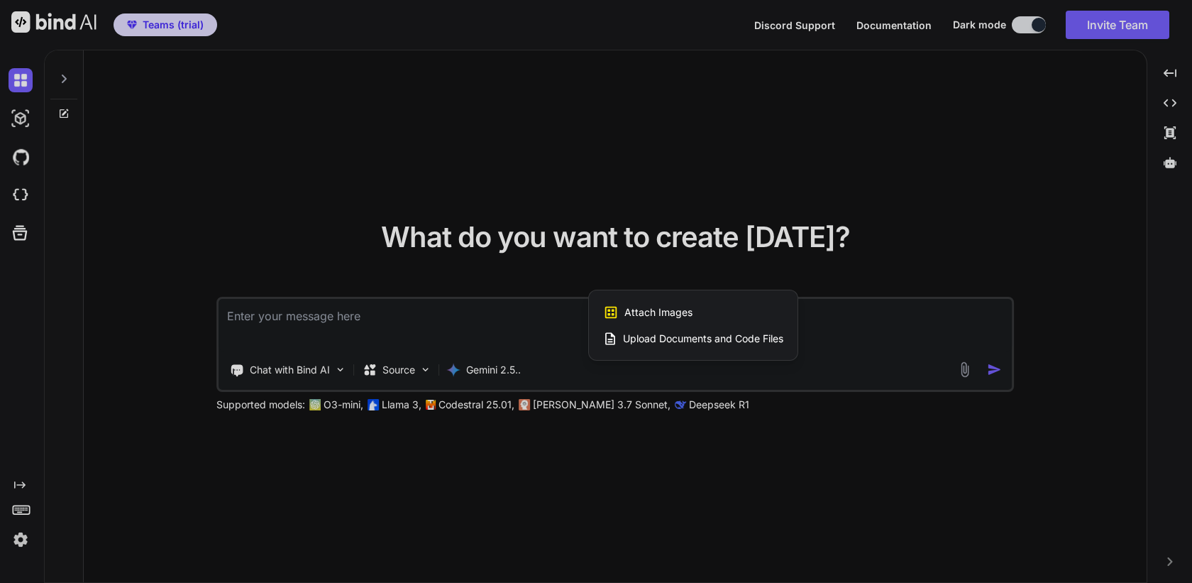
click at [671, 309] on span "Attach Images" at bounding box center [659, 312] width 68 height 14
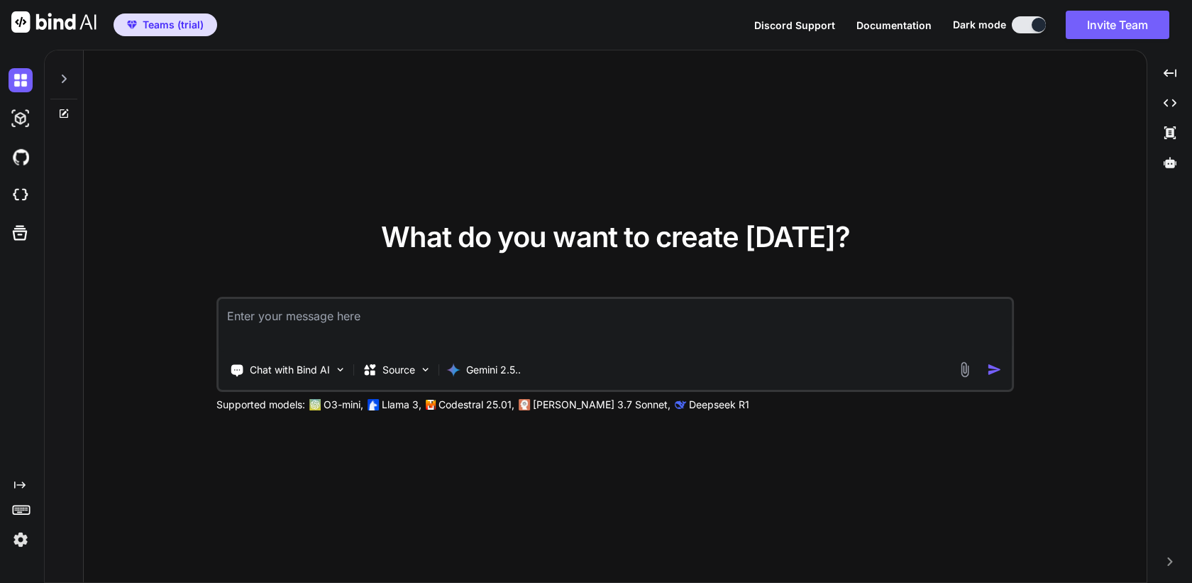
type input "C:\fakepath\Screenshot [DATE] 8.43.04 PM.png"
